Goal: Information Seeking & Learning: Compare options

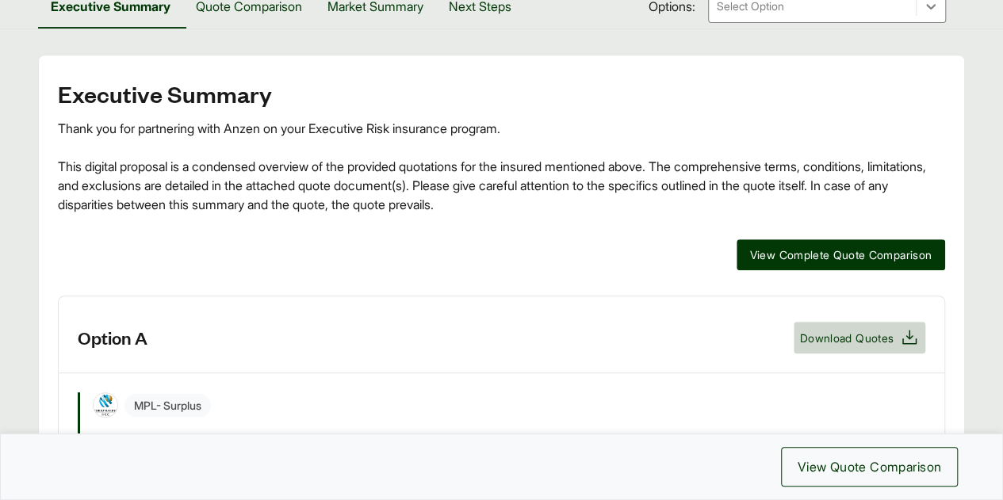
scroll to position [264, 0]
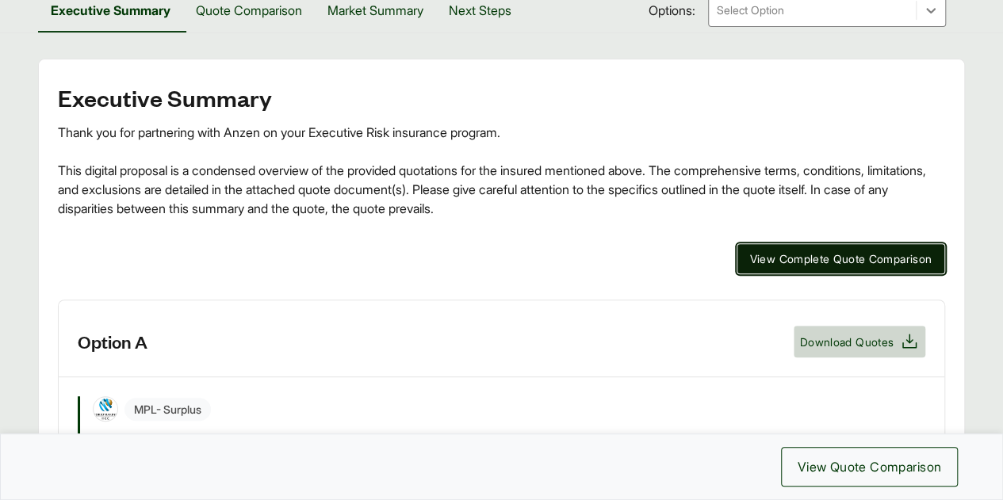
click at [873, 251] on span "View Complete Quote Comparison" at bounding box center [841, 259] width 182 height 17
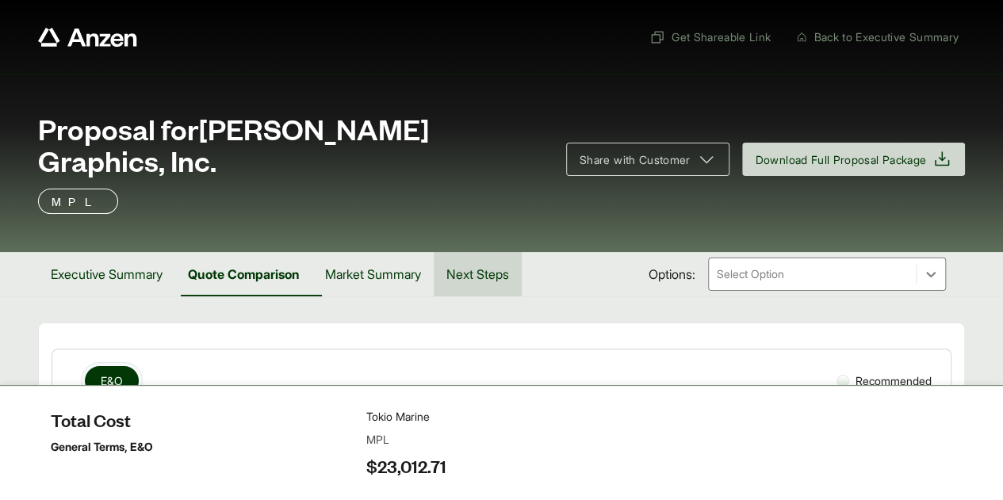
click at [493, 252] on button "Next Steps" at bounding box center [478, 274] width 88 height 44
